Goal: Download file/media

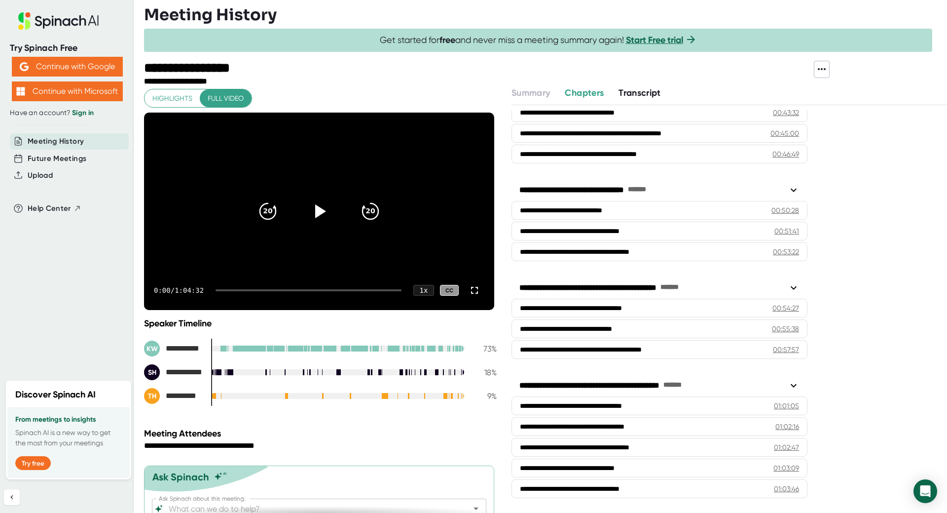
click at [704, 74] on icon at bounding box center [822, 69] width 12 height 12
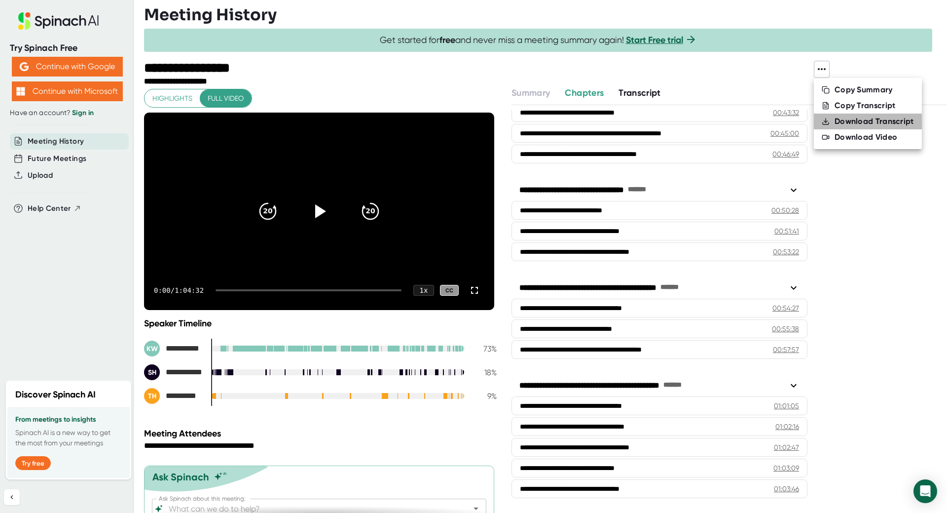
click at [704, 125] on li "Download Transcript" at bounding box center [868, 121] width 108 height 16
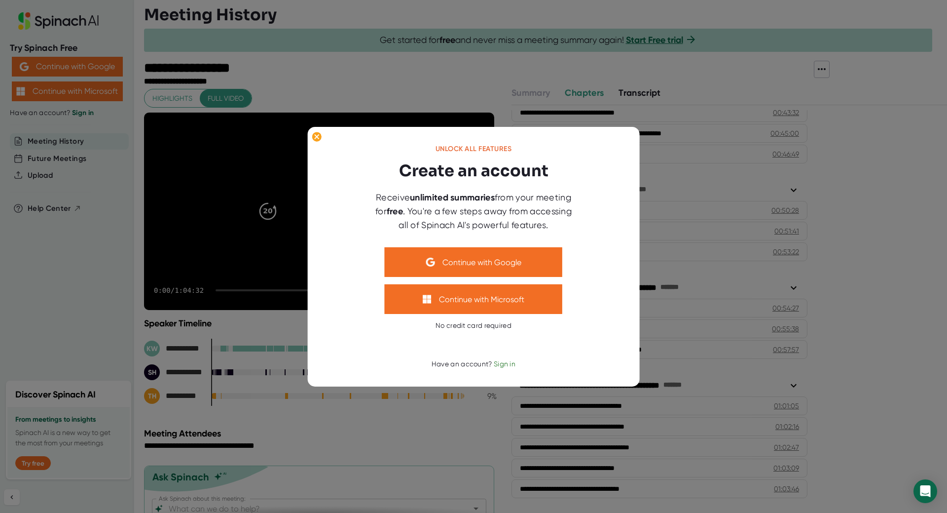
click at [507, 364] on span "Sign in" at bounding box center [505, 364] width 22 height 8
